Goal: Transaction & Acquisition: Subscribe to service/newsletter

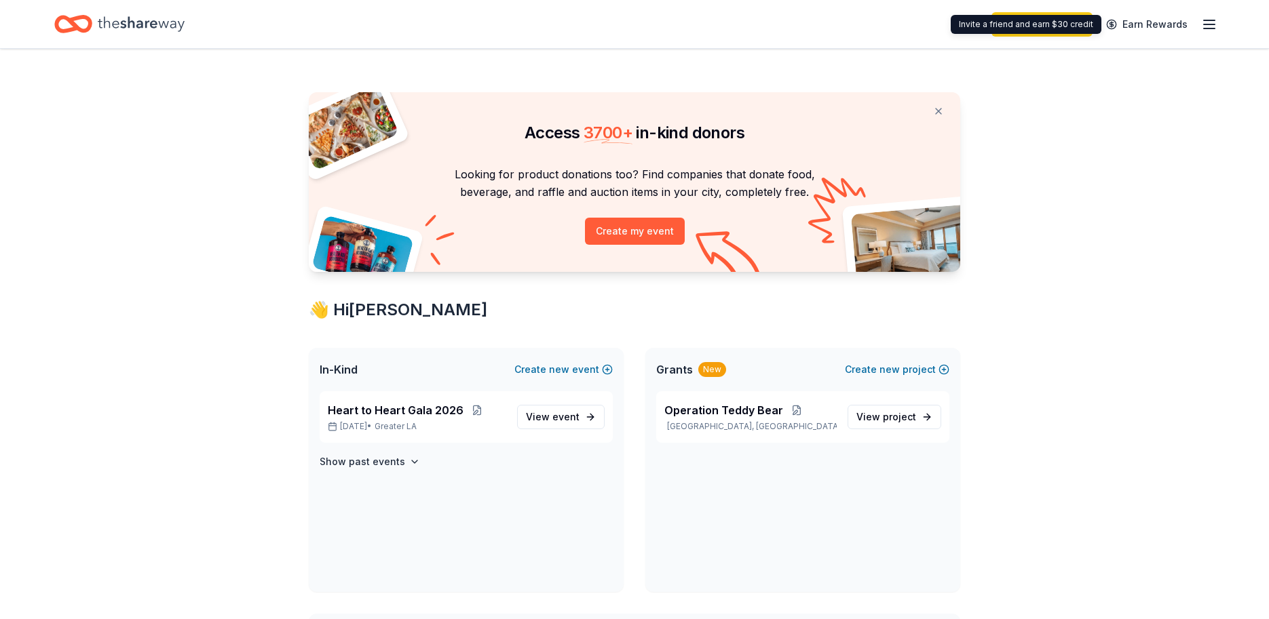
click at [1202, 22] on icon "button" at bounding box center [1209, 24] width 16 height 16
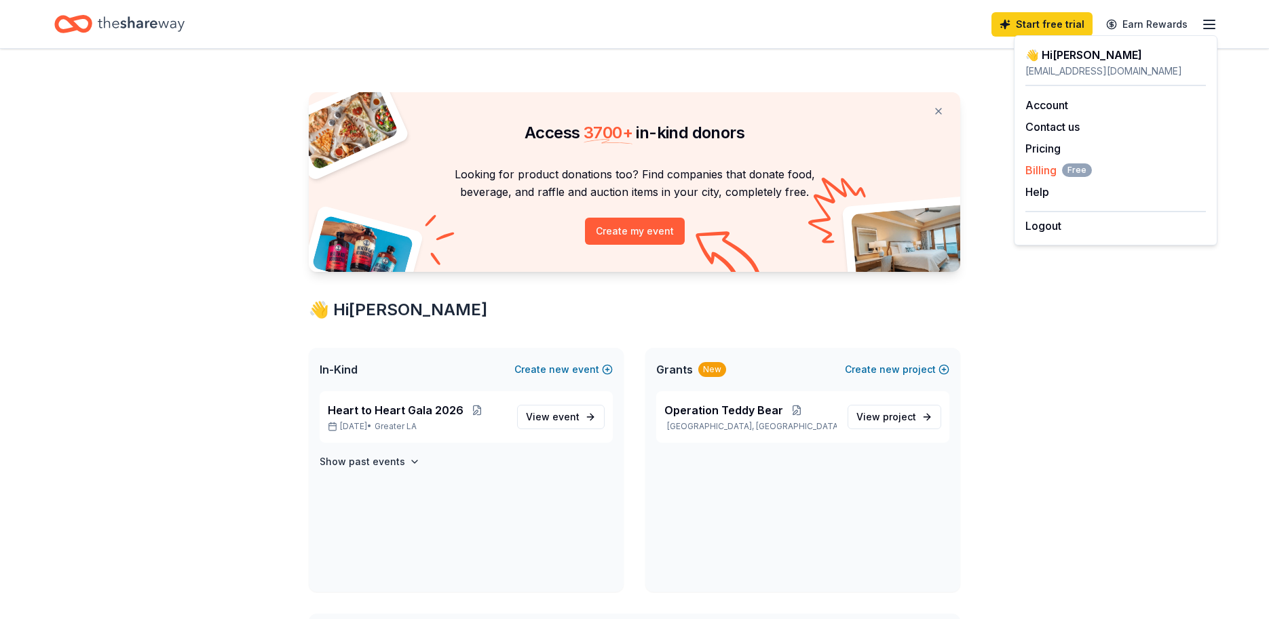
click at [1033, 169] on span "Billing Free" at bounding box center [1058, 170] width 66 height 16
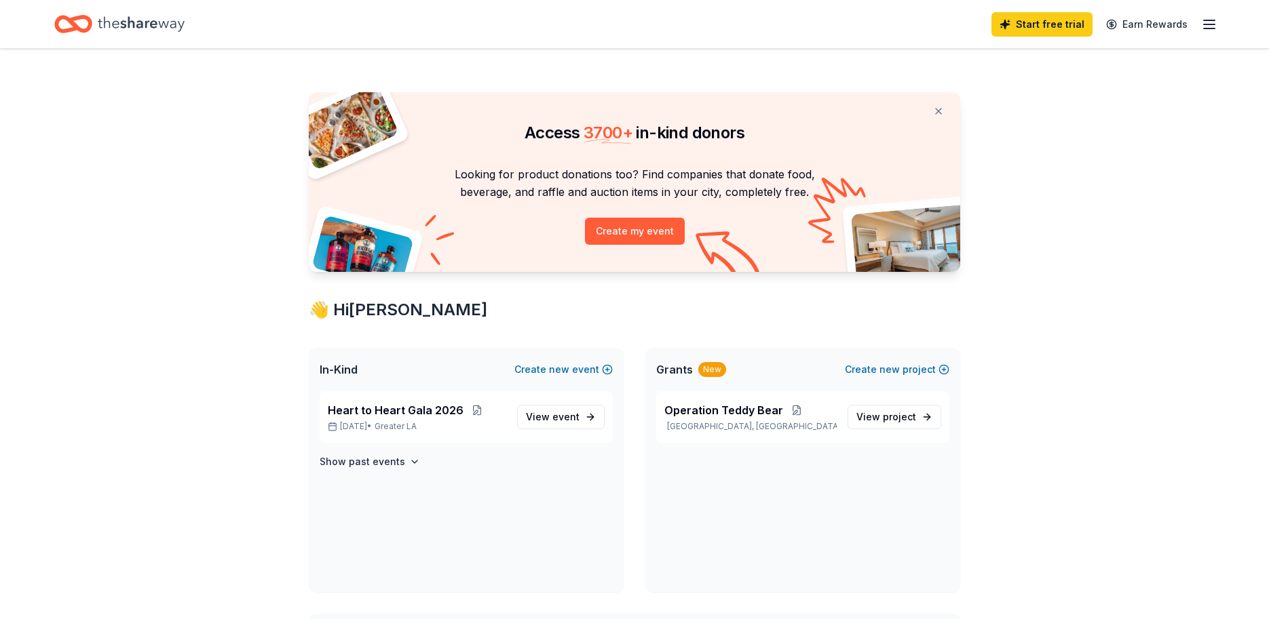
click at [1207, 25] on icon "button" at bounding box center [1209, 24] width 16 height 16
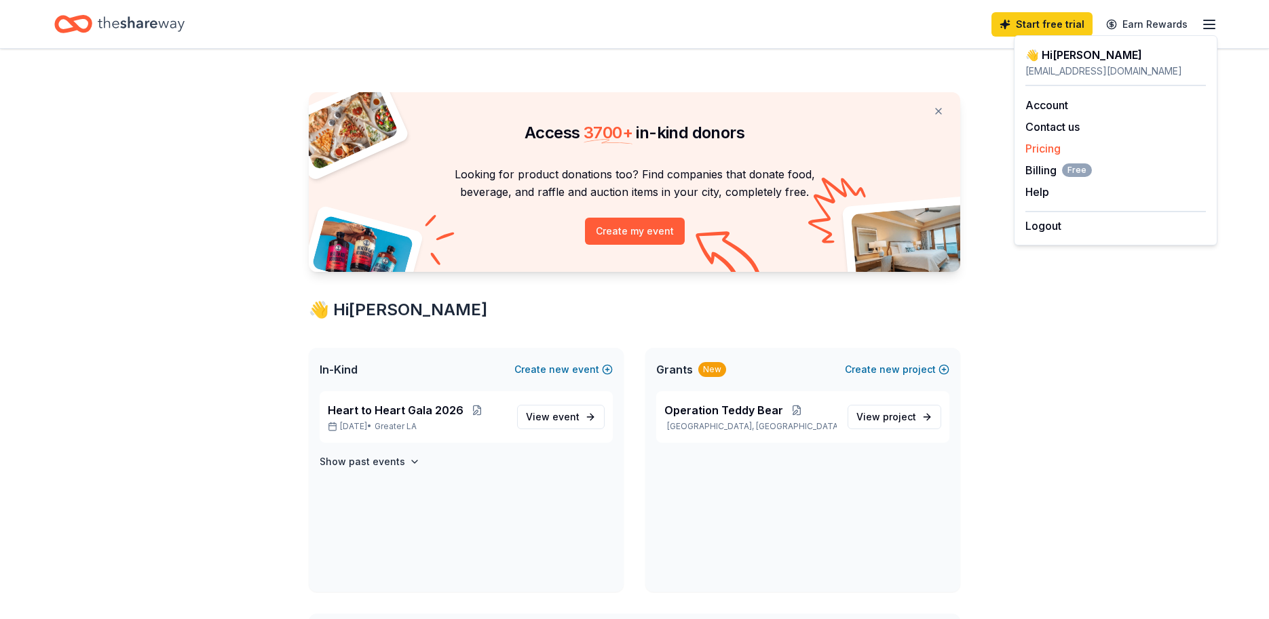
click at [1056, 148] on link "Pricing" at bounding box center [1042, 149] width 35 height 14
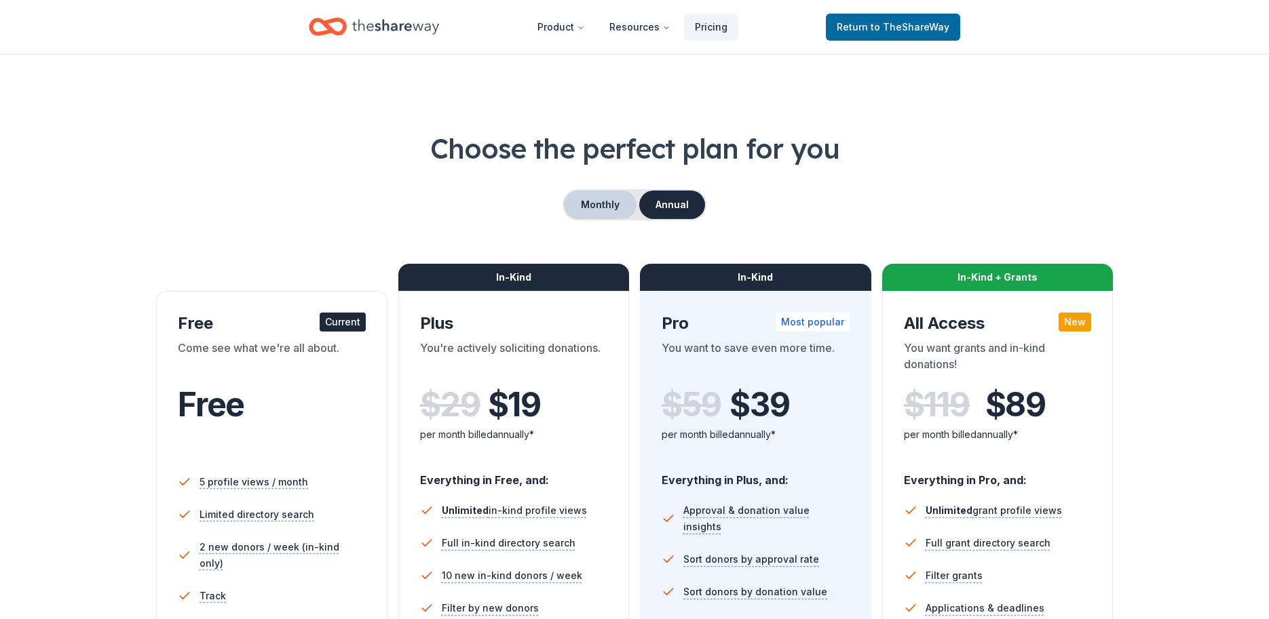
click at [607, 216] on button "Monthly" at bounding box center [600, 205] width 73 height 28
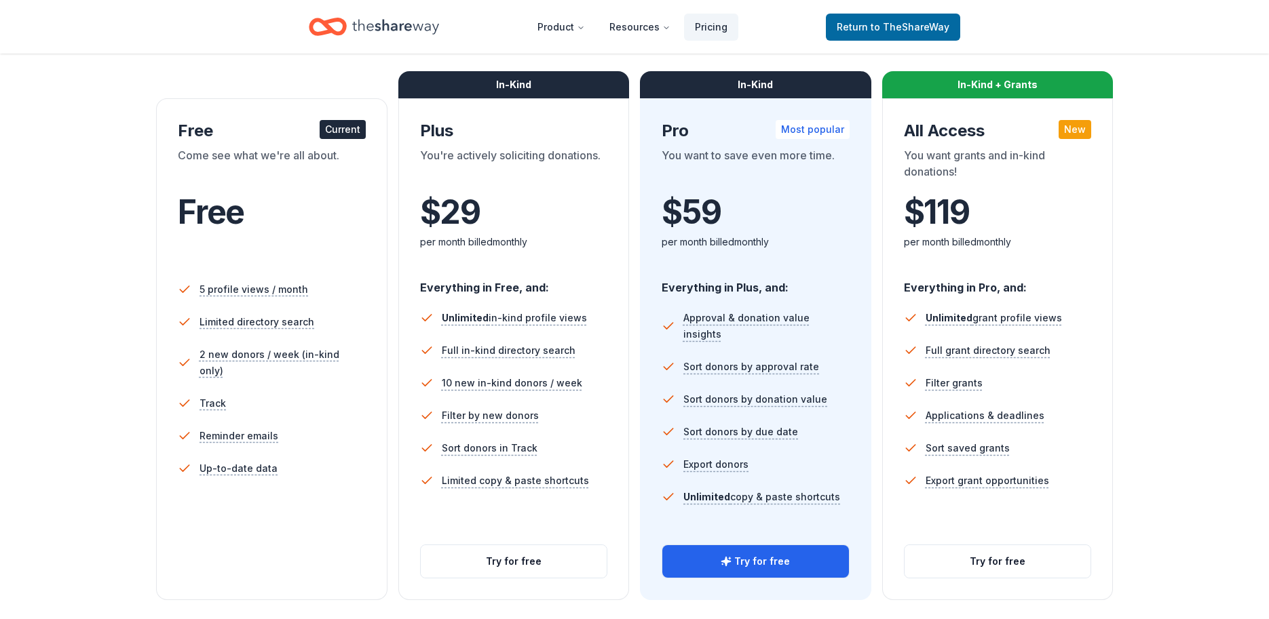
scroll to position [339, 0]
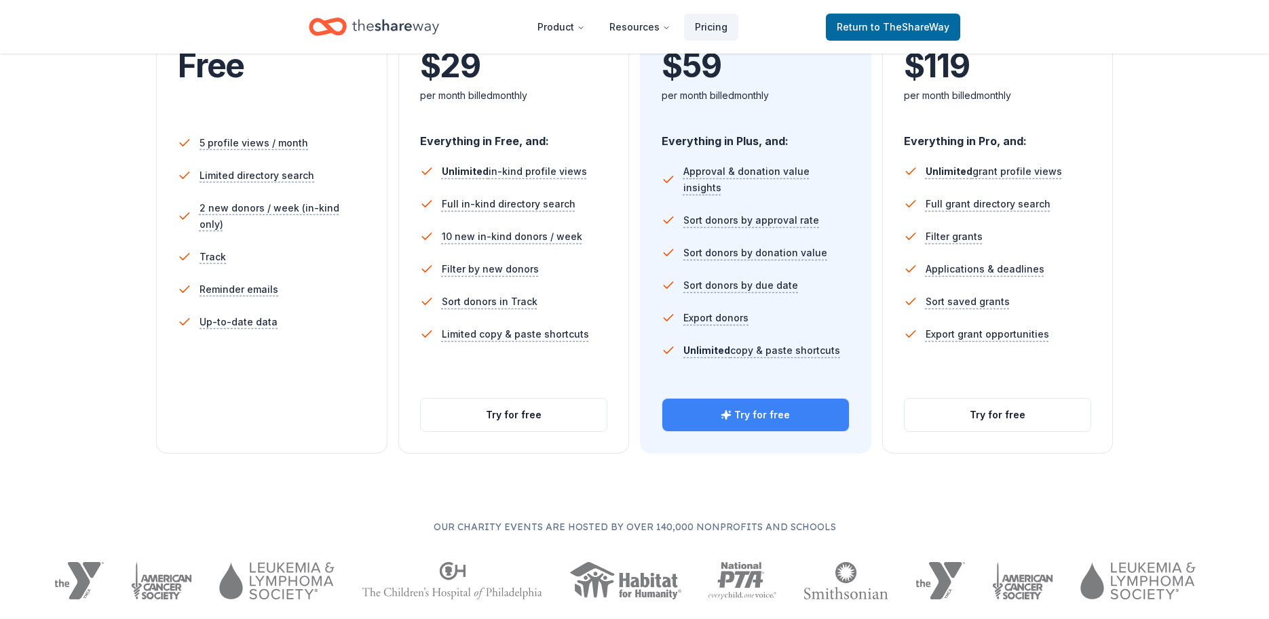
click at [757, 418] on button "Try for free" at bounding box center [755, 415] width 187 height 33
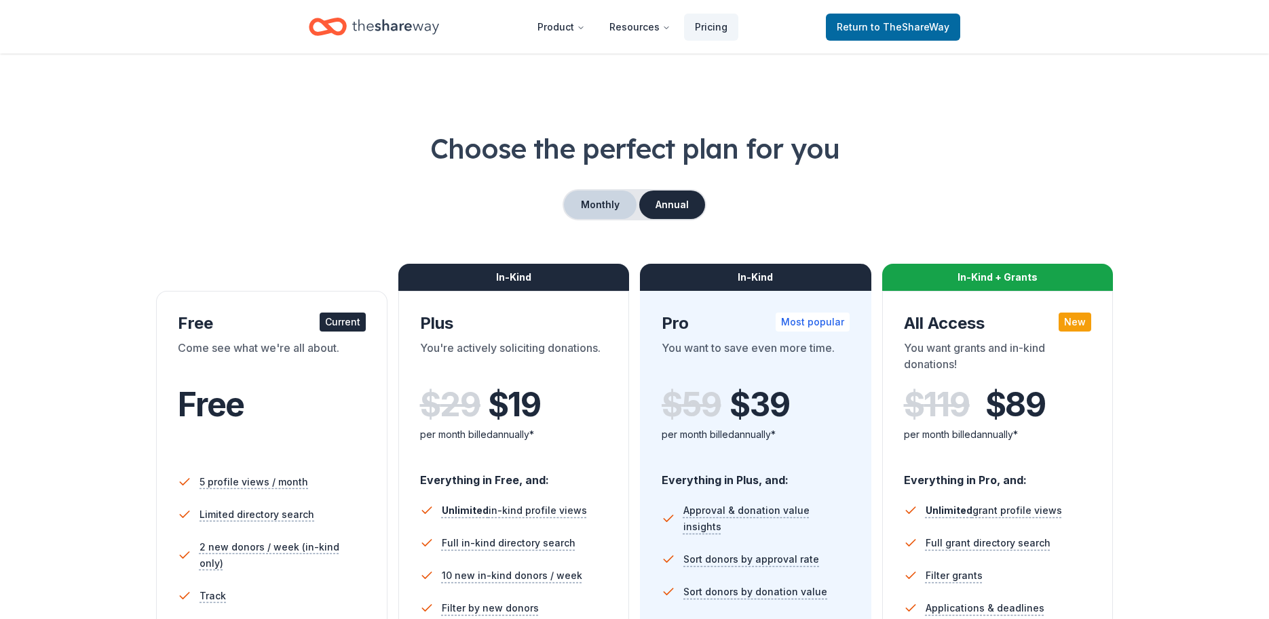
click at [603, 202] on button "Monthly" at bounding box center [600, 205] width 73 height 28
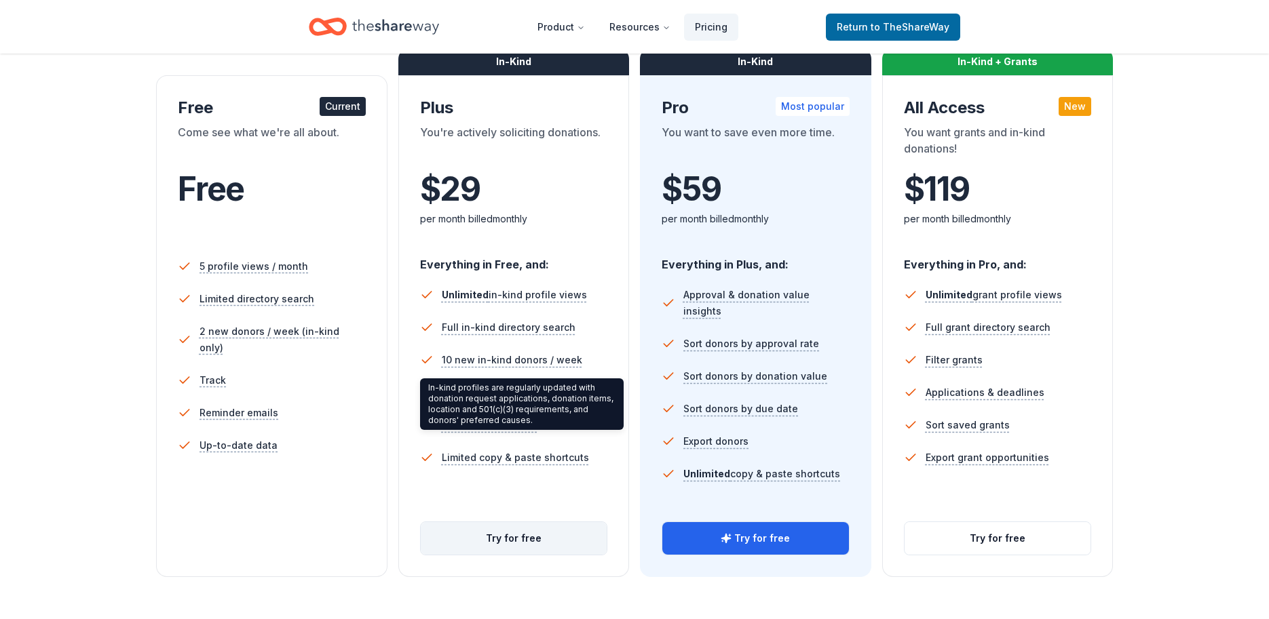
scroll to position [339, 0]
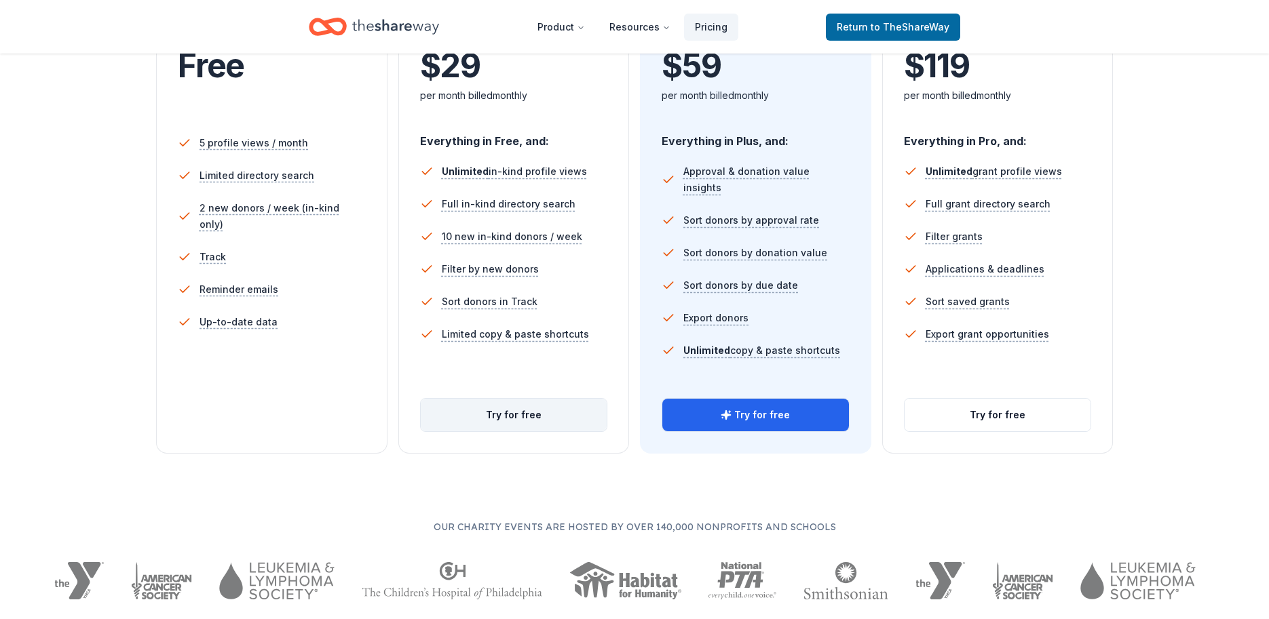
click at [522, 406] on button "Try for free" at bounding box center [514, 415] width 187 height 33
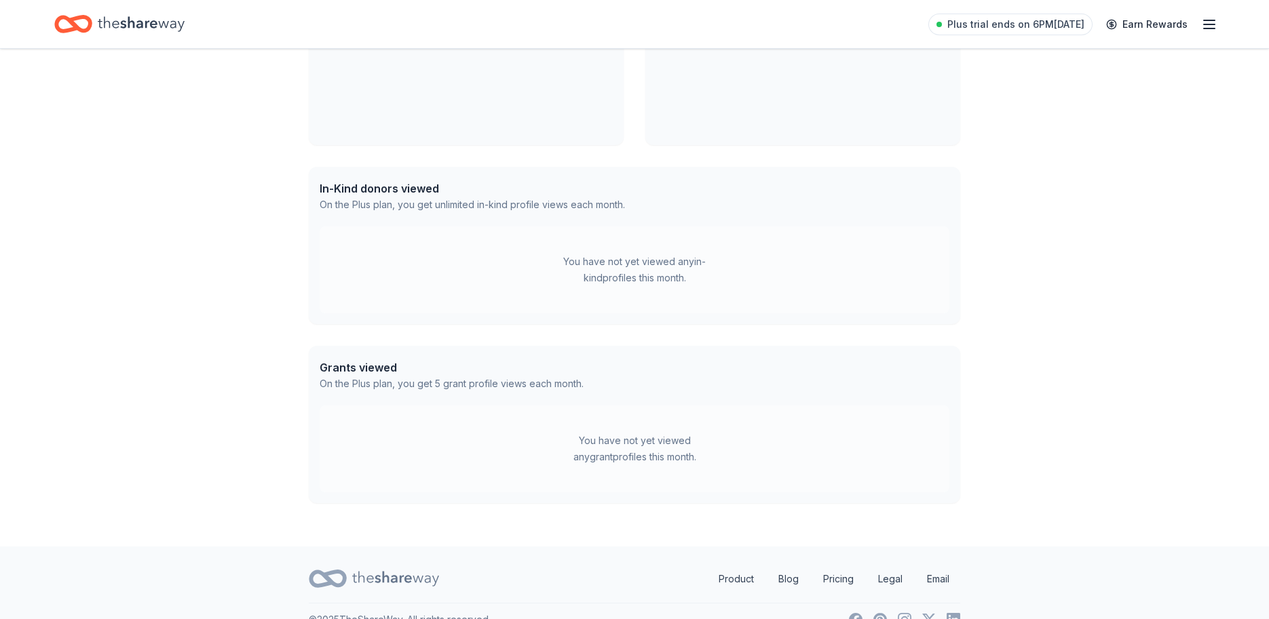
scroll to position [265, 0]
